Goal: Task Accomplishment & Management: Manage account settings

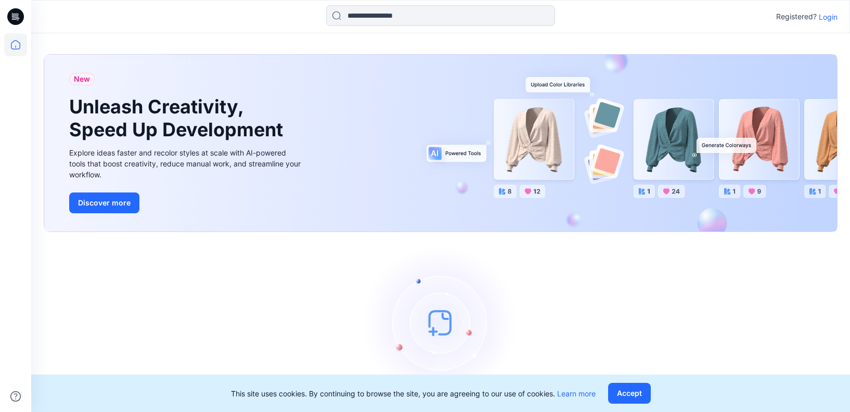
click at [836, 18] on p "Login" at bounding box center [828, 16] width 19 height 11
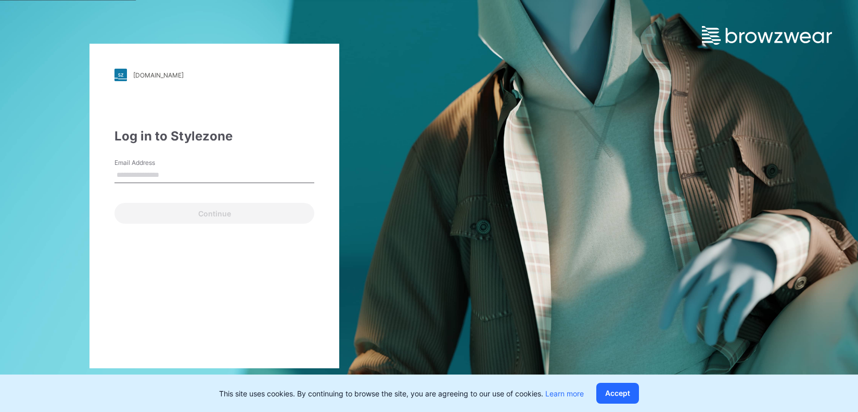
type input "**********"
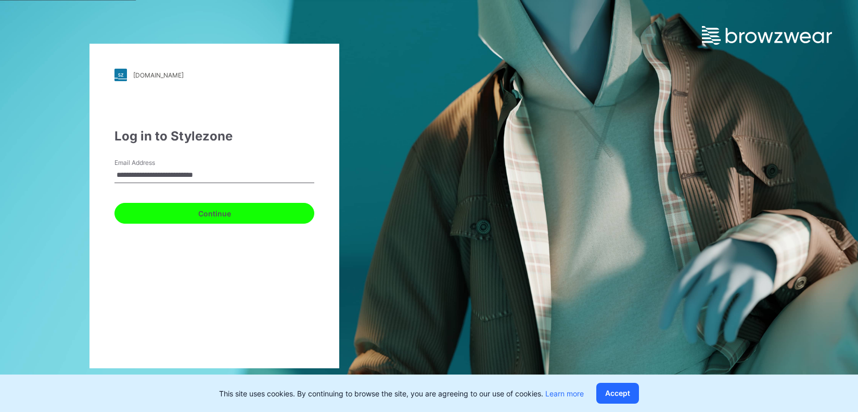
click at [196, 212] on button "Continue" at bounding box center [214, 213] width 200 height 21
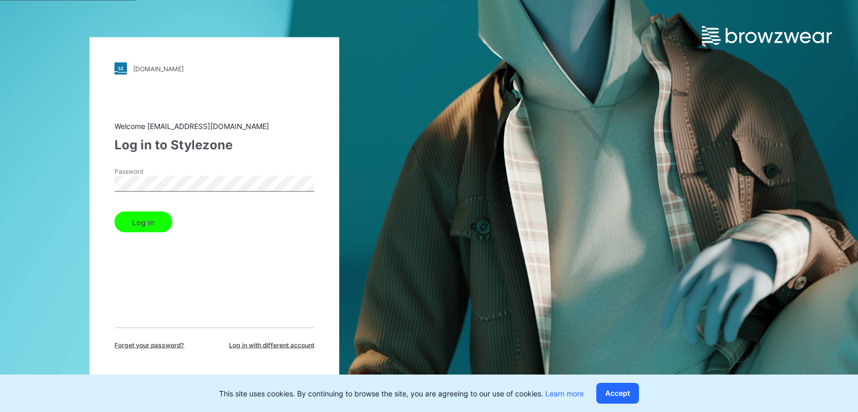
click at [145, 224] on button "Log in" at bounding box center [143, 222] width 58 height 21
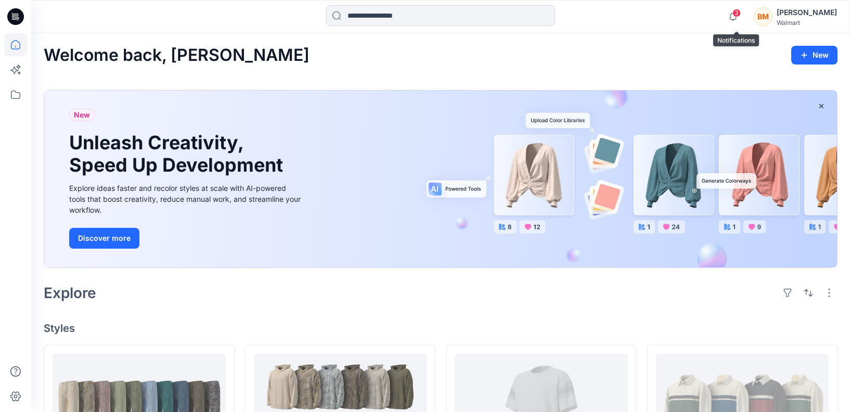
click at [740, 15] on span "3" at bounding box center [736, 13] width 8 height 8
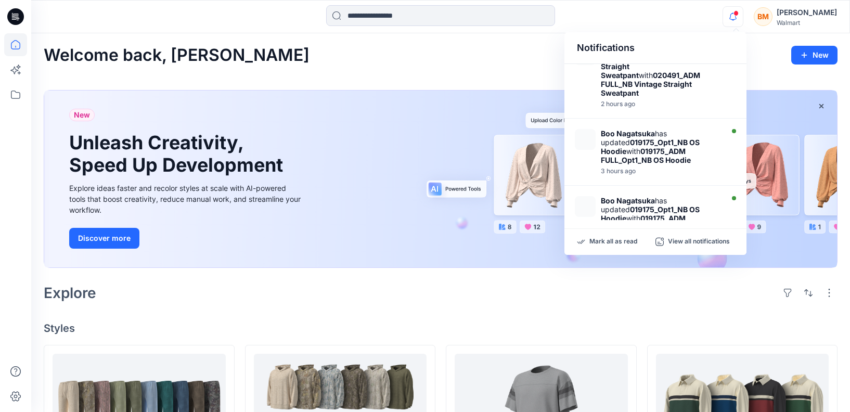
scroll to position [54, 0]
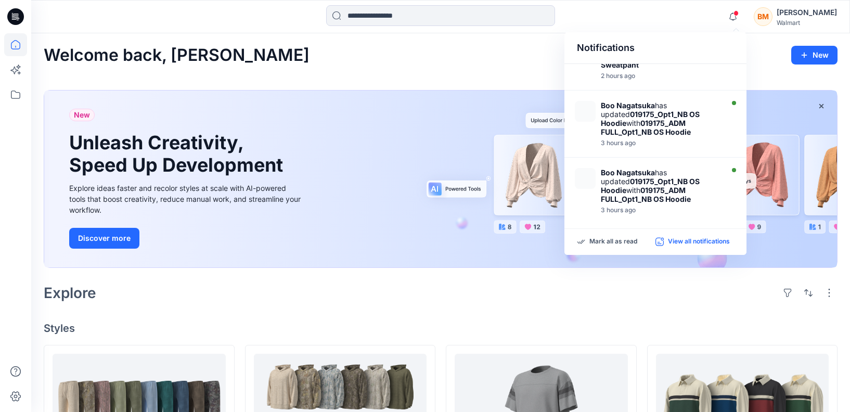
click at [700, 241] on p "View all notifications" at bounding box center [699, 241] width 62 height 9
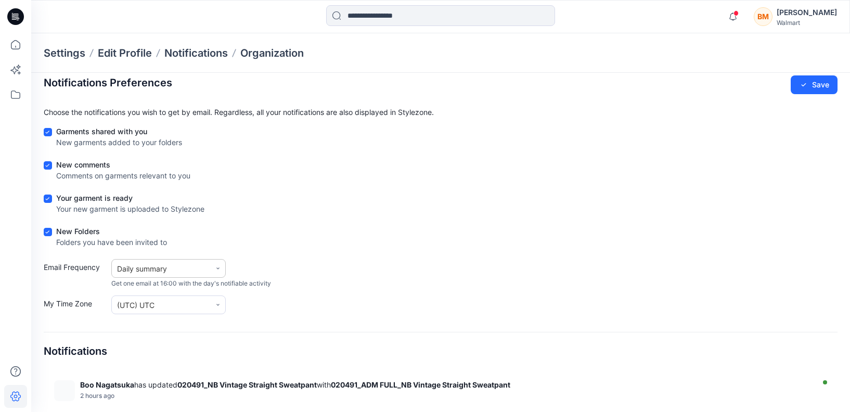
scroll to position [10, 0]
click at [180, 263] on div "Daily summary" at bounding box center [161, 268] width 88 height 11
click at [172, 290] on div "Immediate update" at bounding box center [150, 293] width 62 height 11
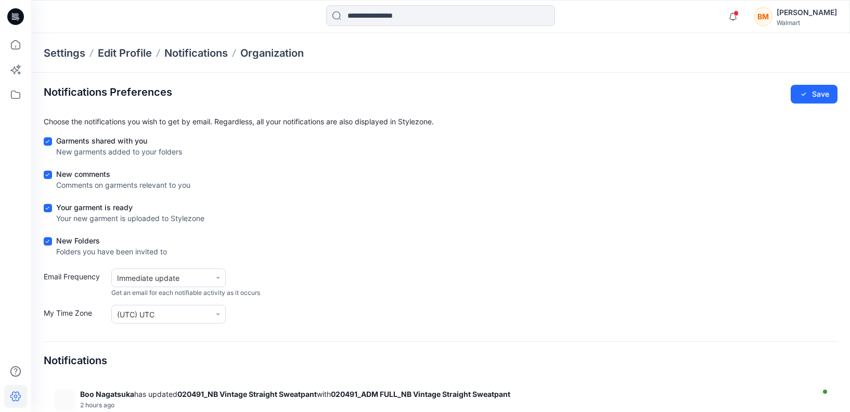
scroll to position [0, 0]
click at [820, 90] on button "Save" at bounding box center [814, 94] width 47 height 19
